Goal: Information Seeking & Learning: Understand process/instructions

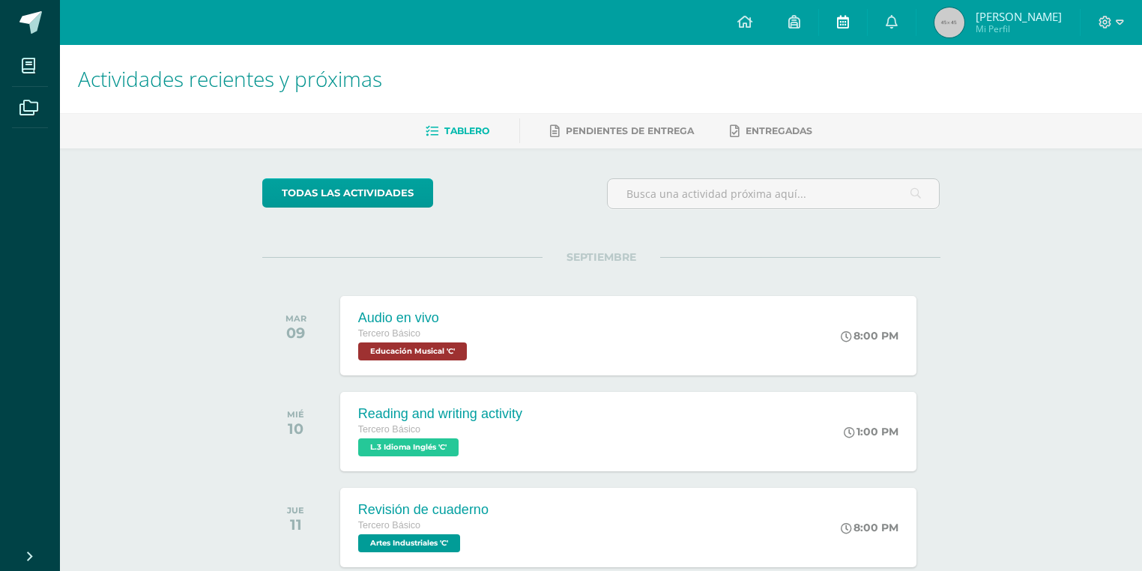
click at [849, 15] on icon at bounding box center [843, 21] width 12 height 13
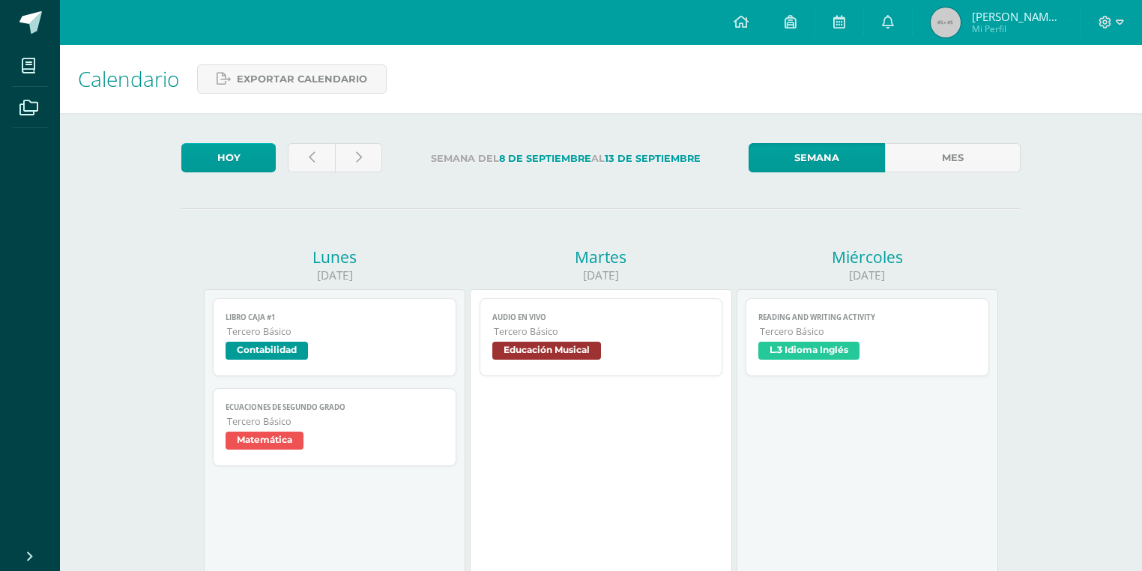
click at [815, 353] on span "L.3 Idioma Inglés" at bounding box center [809, 351] width 101 height 18
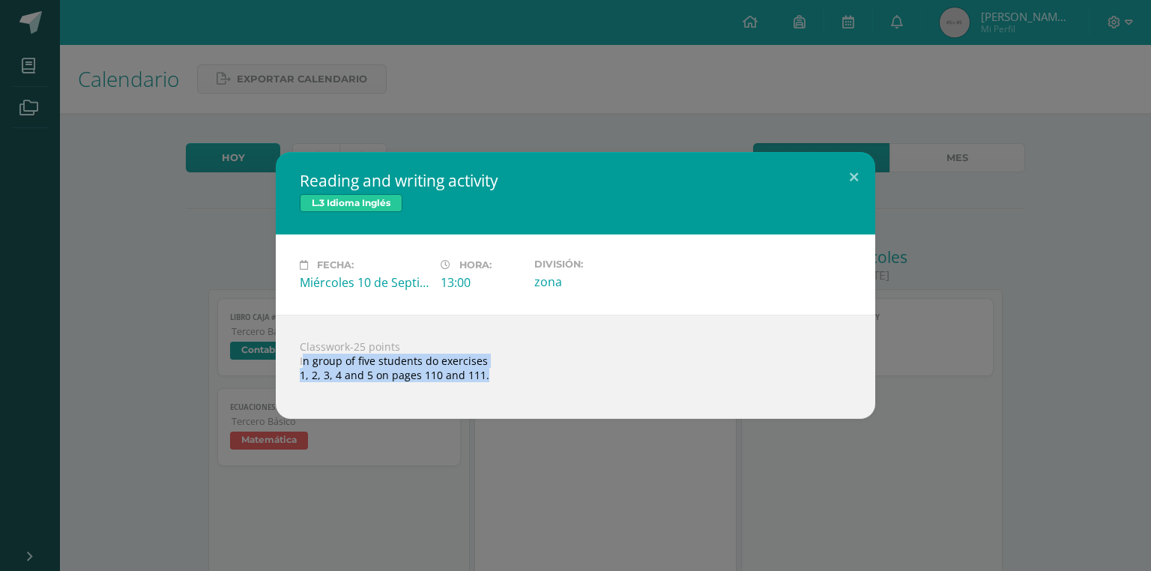
drag, startPoint x: 300, startPoint y: 357, endPoint x: 438, endPoint y: 394, distance: 142.9
click at [438, 394] on div "Classwork-25 points In group of five students do exercises 1, 2, 3, 4 and 5 on …" at bounding box center [576, 367] width 600 height 104
copy body "In group of five students do exercises 1, 2, 3, 4 and 5 on pages 110 and 111. L…"
click at [292, 329] on div "Classwork-25 points In group of five students do exercises 1, 2, 3, 4 and 5 on …" at bounding box center [576, 367] width 600 height 104
click at [484, 120] on div "Reading and writing activity L.3 Idioma Inglés Fecha: Miércoles 10 de Septiembr…" at bounding box center [575, 285] width 1151 height 571
